Goal: Information Seeking & Learning: Learn about a topic

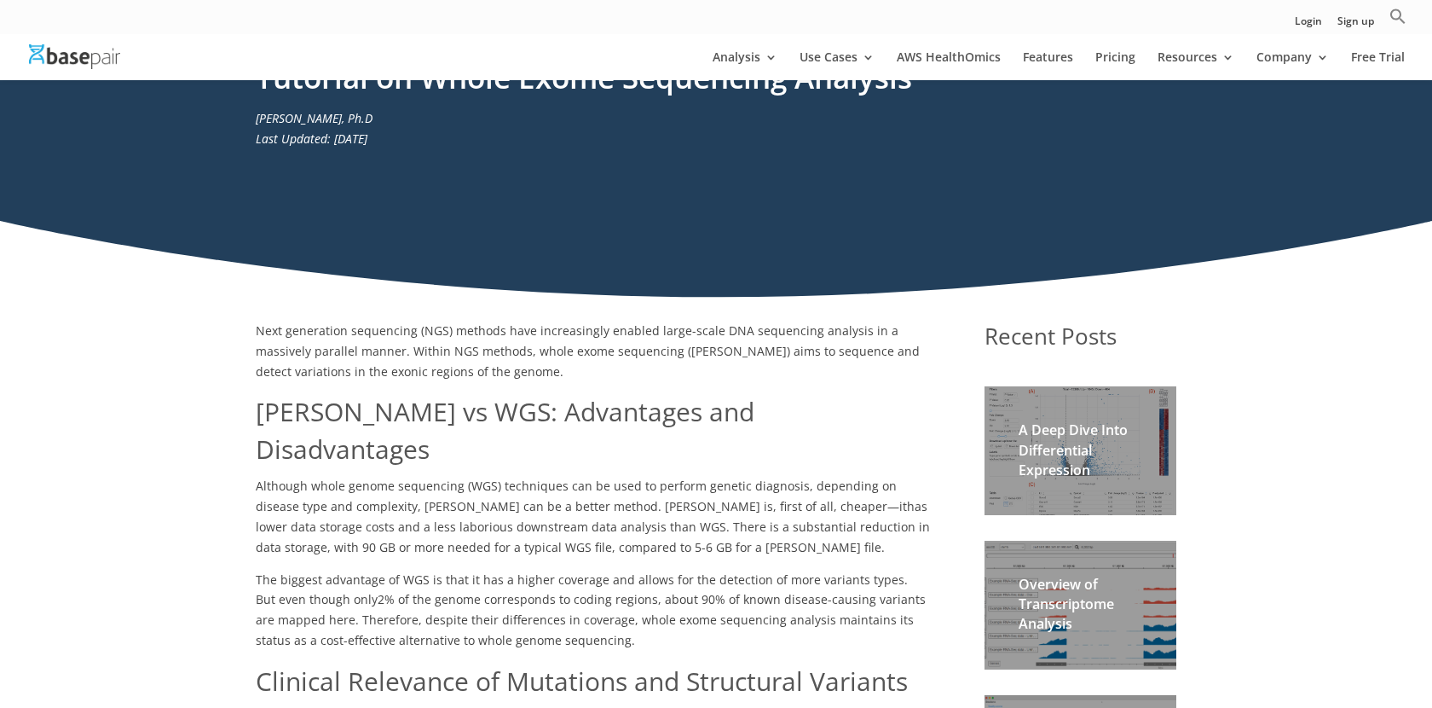
scroll to position [93, 0]
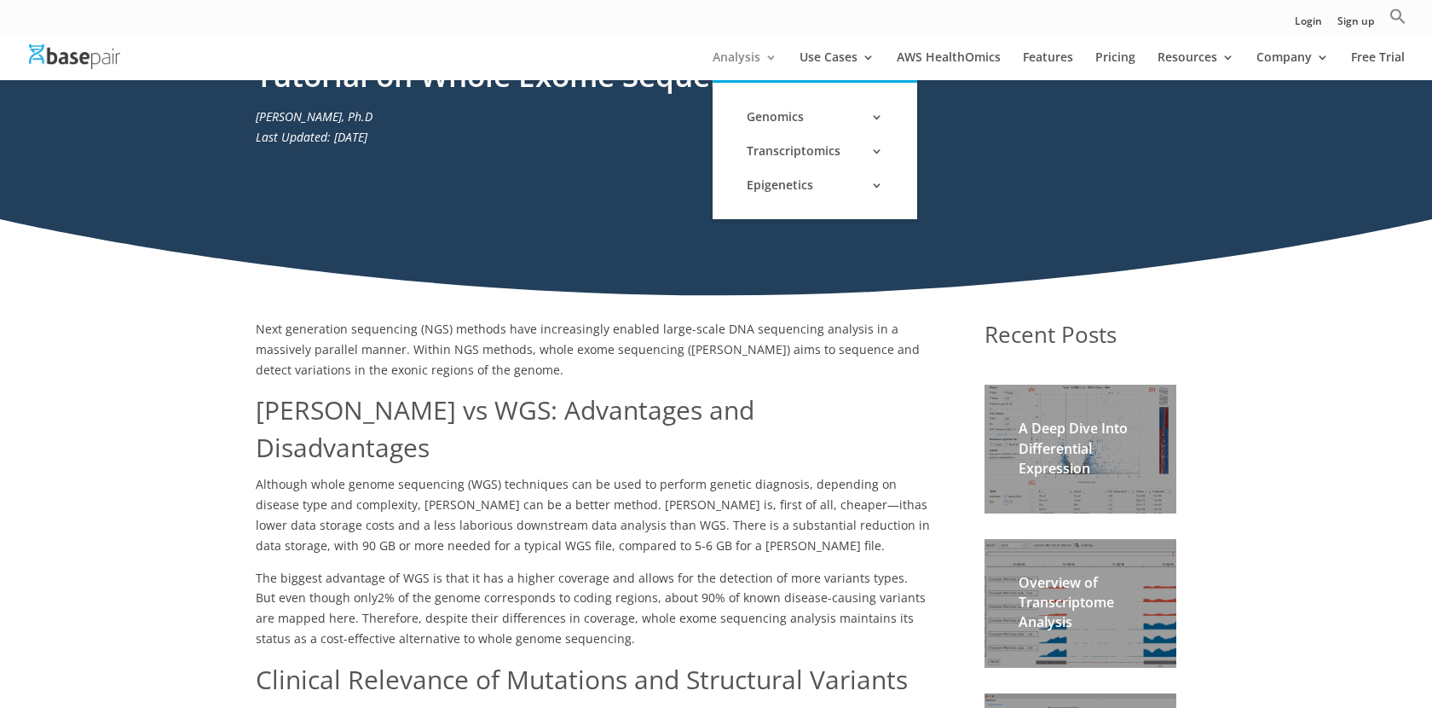
click at [743, 61] on link "Analysis" at bounding box center [745, 65] width 65 height 29
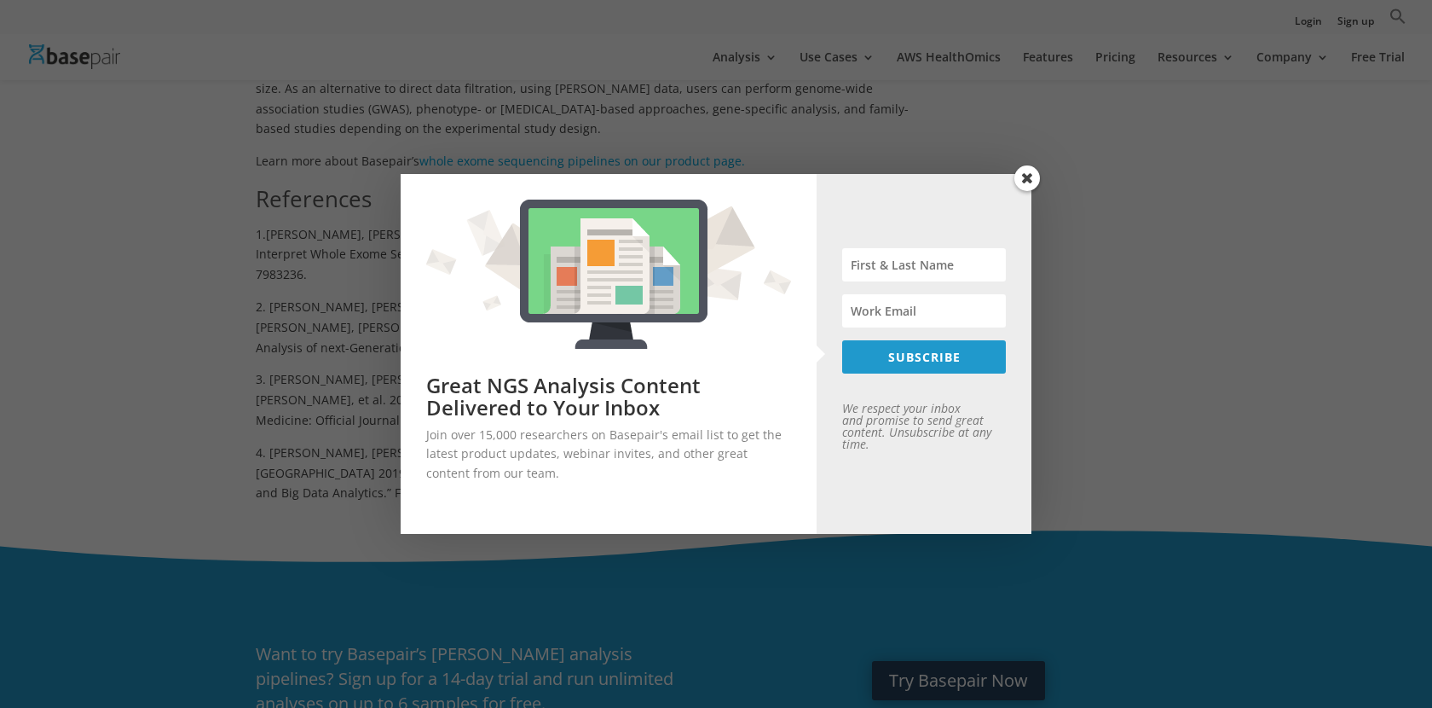
scroll to position [1837, 0]
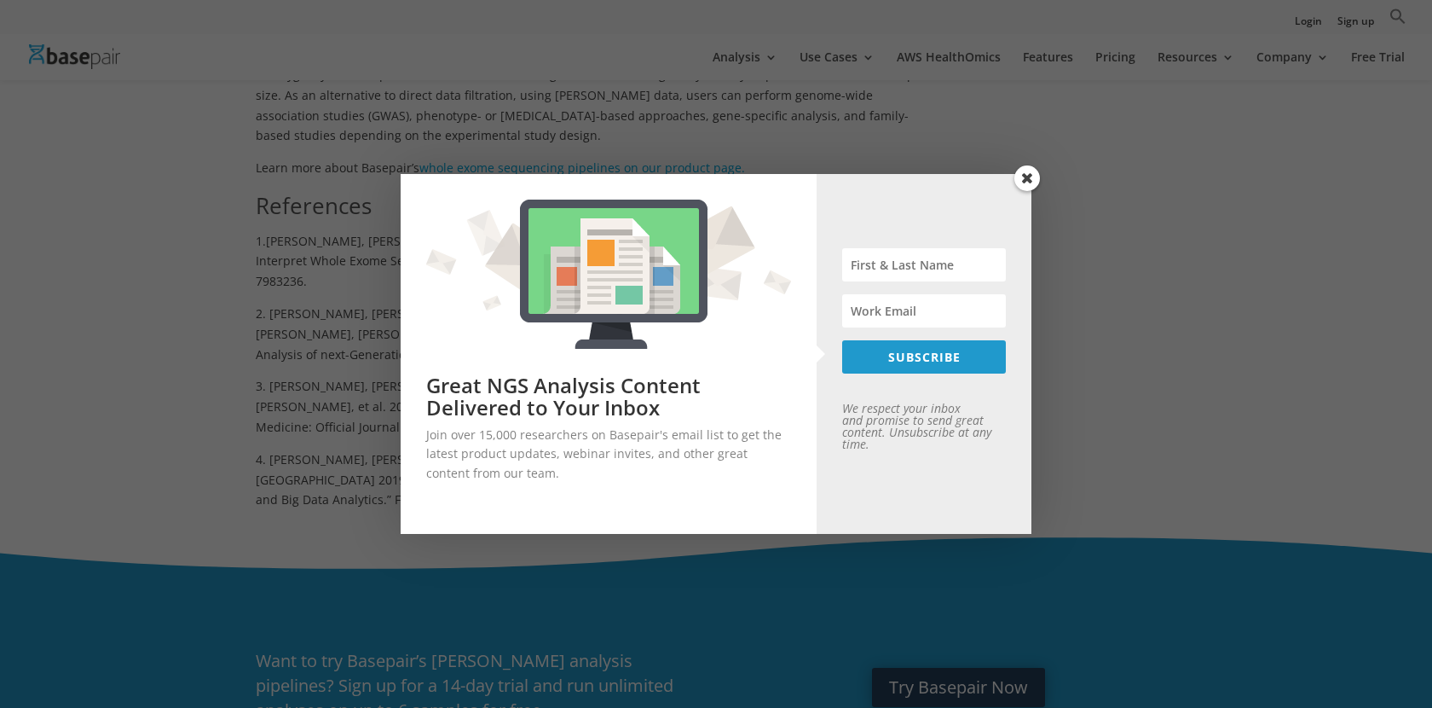
click at [1035, 182] on span at bounding box center [1027, 178] width 26 height 26
